Goal: Check status: Check status

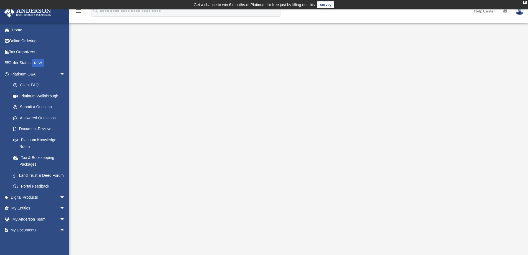
click at [519, 12] on img at bounding box center [520, 11] width 8 height 8
click at [506, 80] on div "Platinum Walkthrough date_range Published on Last updated January 6, 2025 July …" at bounding box center [298, 142] width 423 height 205
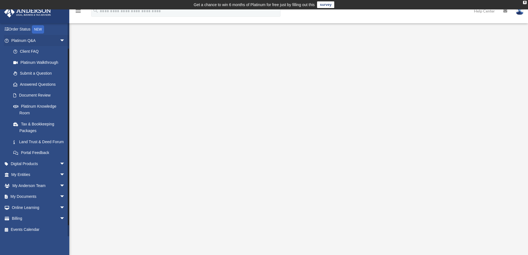
scroll to position [40, 0]
click at [60, 194] on span "arrow_drop_down" at bounding box center [65, 196] width 11 height 11
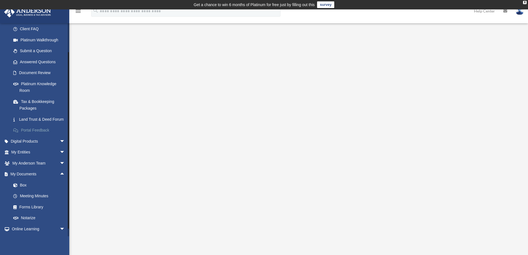
scroll to position [84, 0]
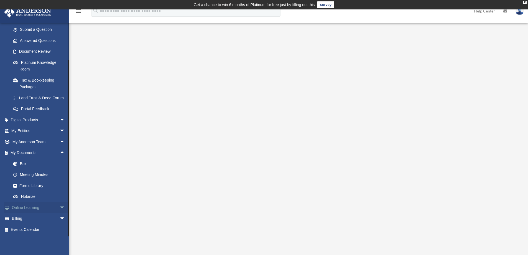
click at [60, 205] on span "arrow_drop_down" at bounding box center [65, 207] width 11 height 11
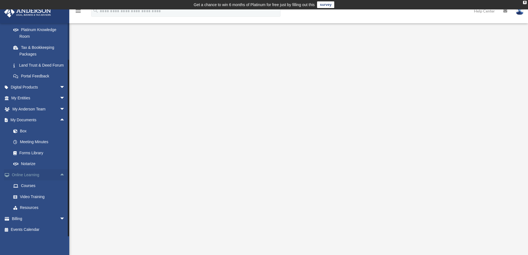
scroll to position [117, 0]
click at [60, 216] on span "arrow_drop_down" at bounding box center [65, 218] width 11 height 11
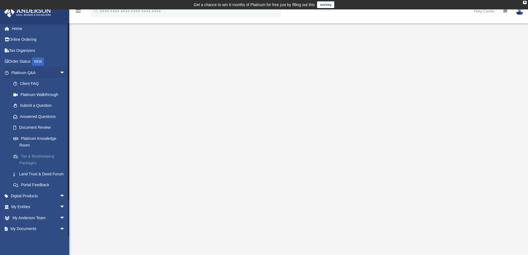
scroll to position [0, 0]
click at [17, 29] on link "Home" at bounding box center [39, 29] width 70 height 11
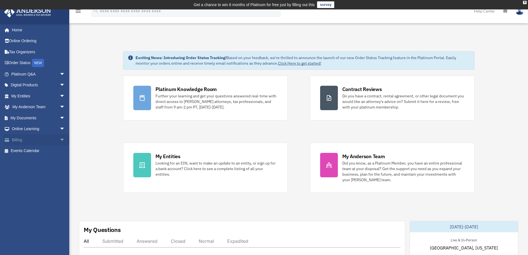
click at [60, 140] on span "arrow_drop_down" at bounding box center [65, 139] width 11 height 11
click at [39, 162] on link "Past Invoices" at bounding box center [41, 161] width 66 height 11
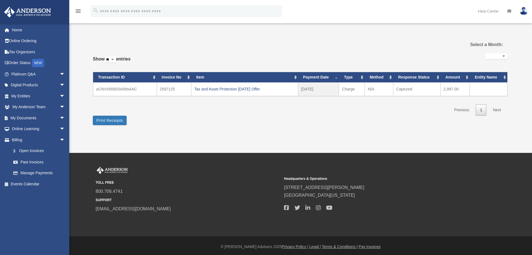
select select
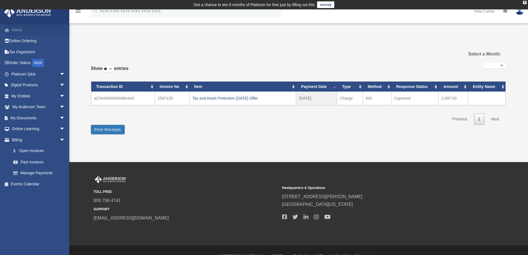
click at [17, 30] on link "Home" at bounding box center [39, 29] width 70 height 11
